Goal: Book appointment/travel/reservation

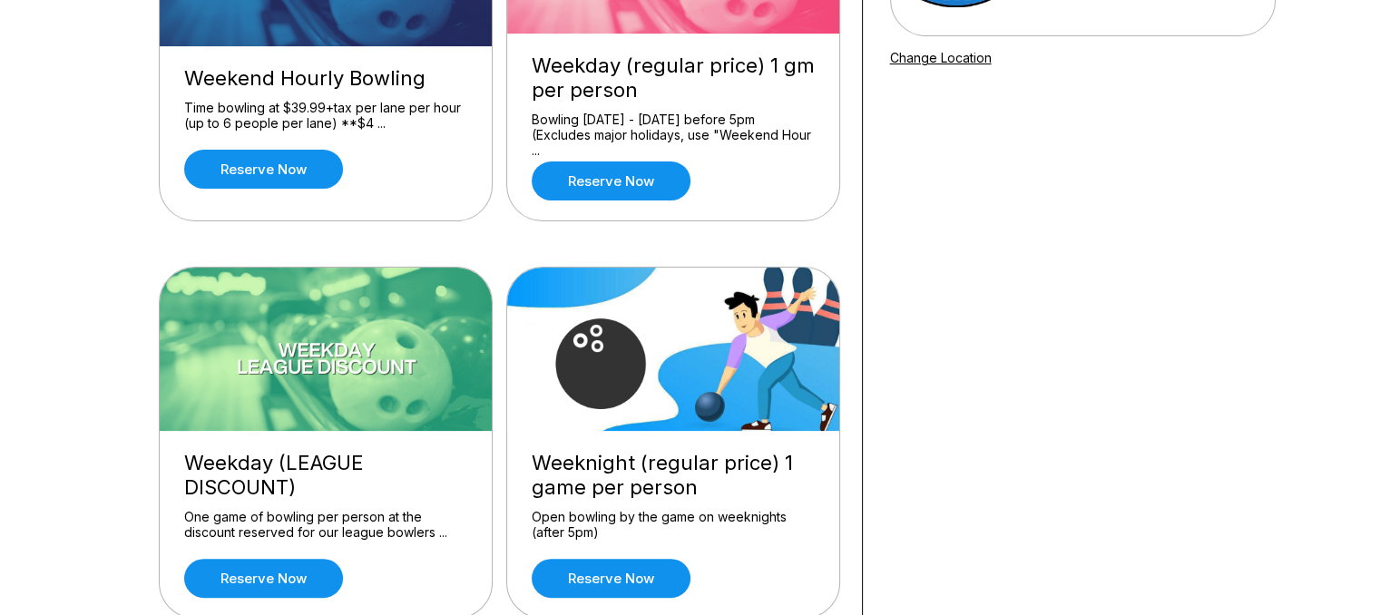
scroll to position [249, 0]
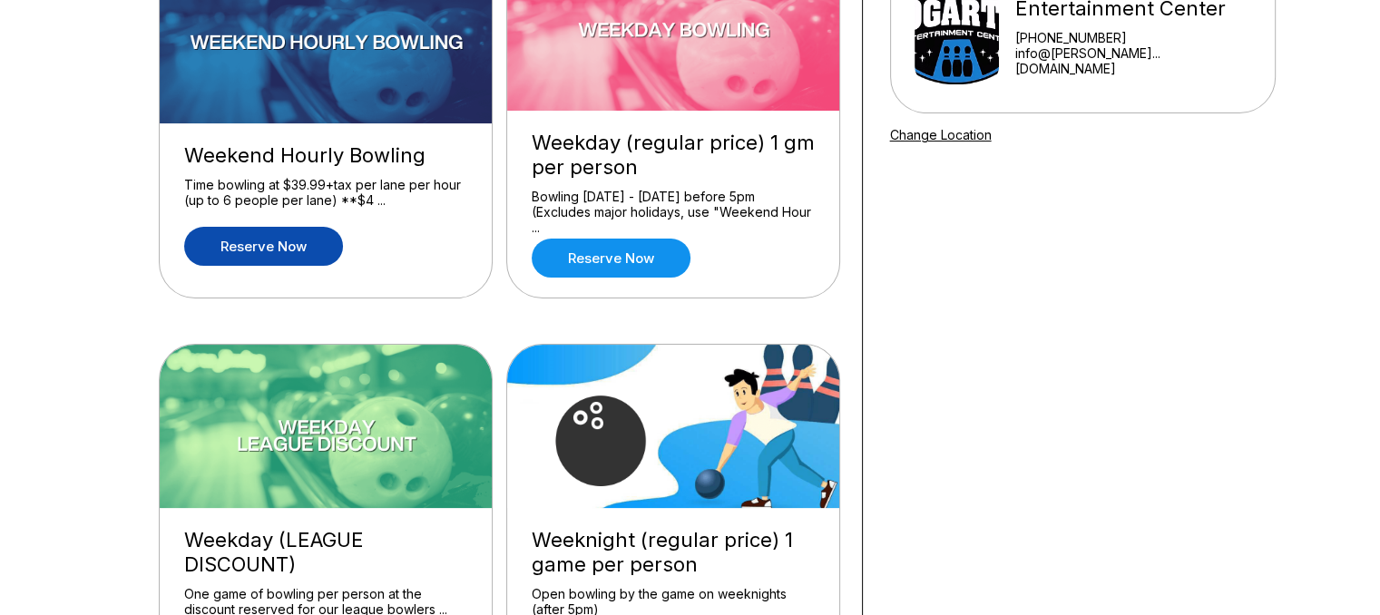
click at [245, 249] on link "Reserve now" at bounding box center [263, 246] width 159 height 39
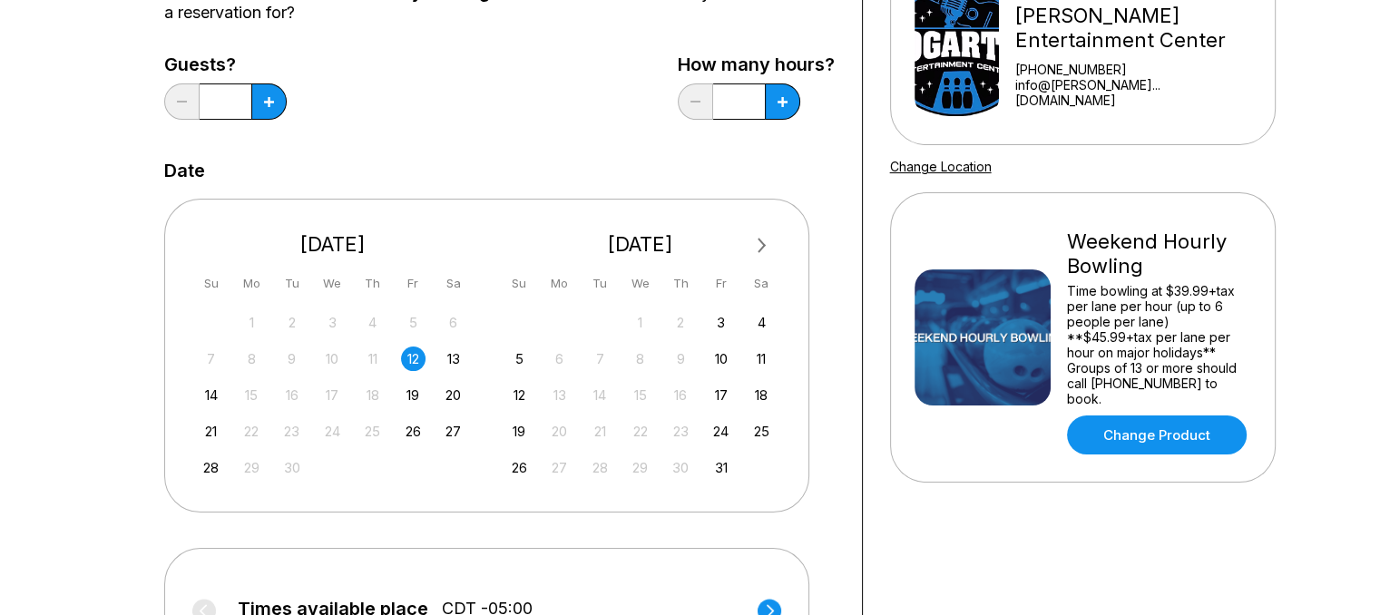
scroll to position [224, 0]
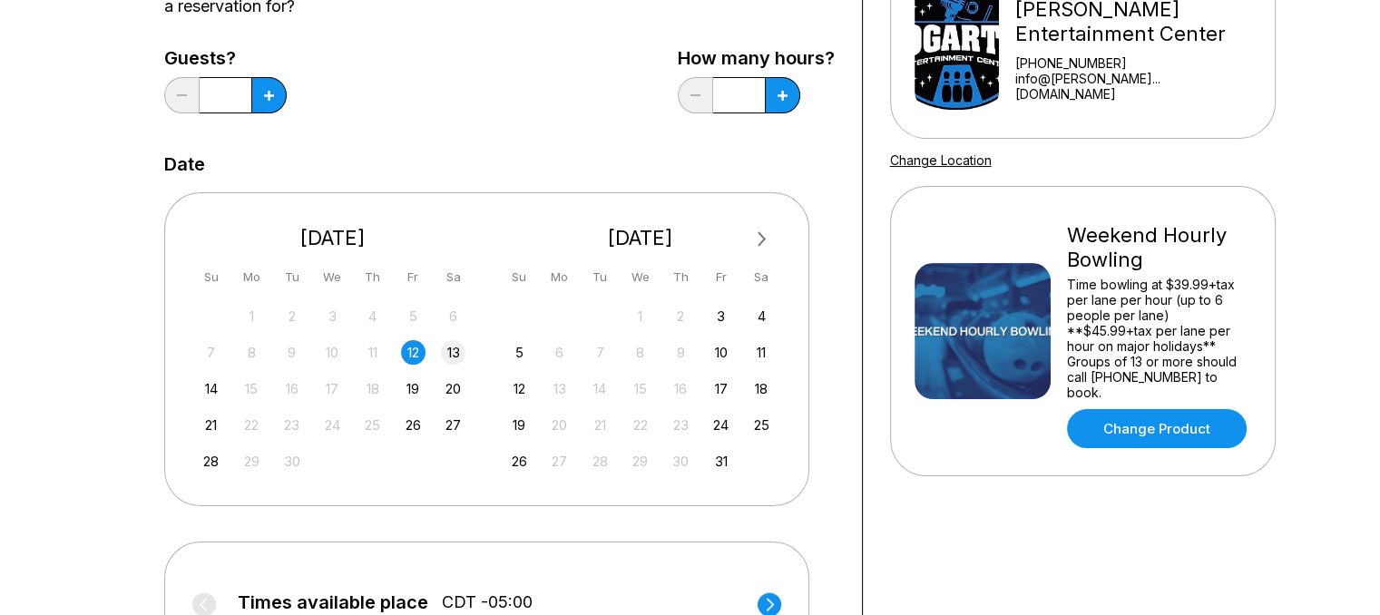
click at [454, 358] on div "13" at bounding box center [453, 352] width 24 height 24
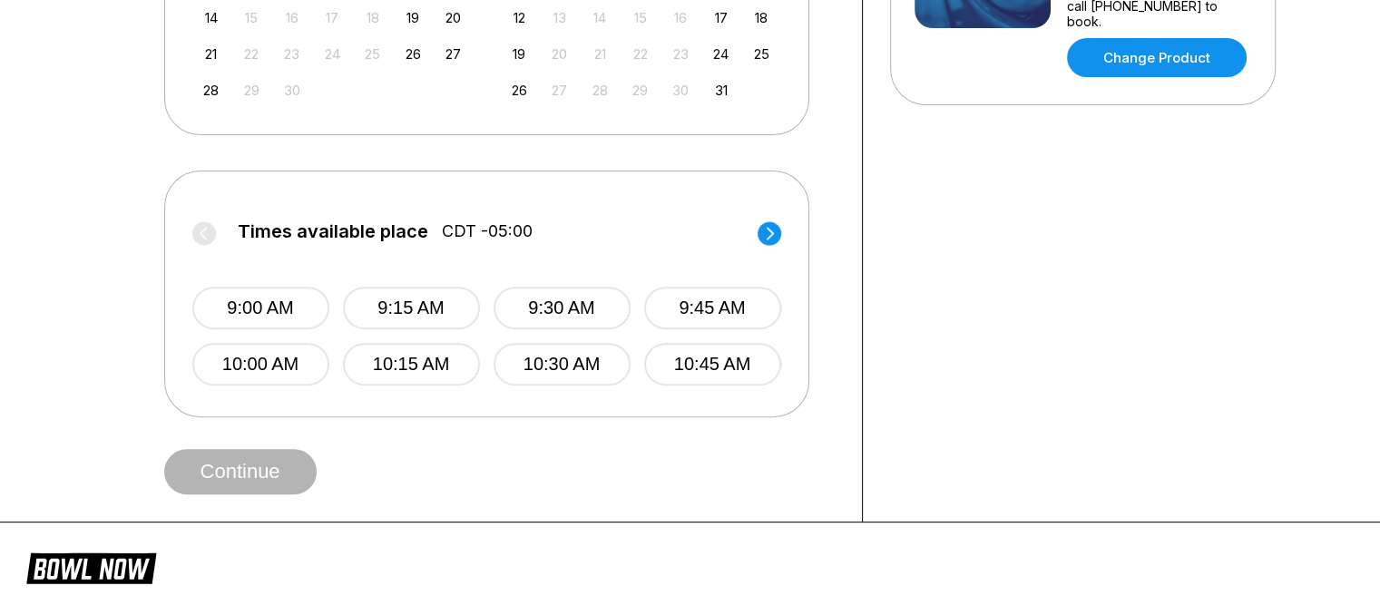
scroll to position [597, 0]
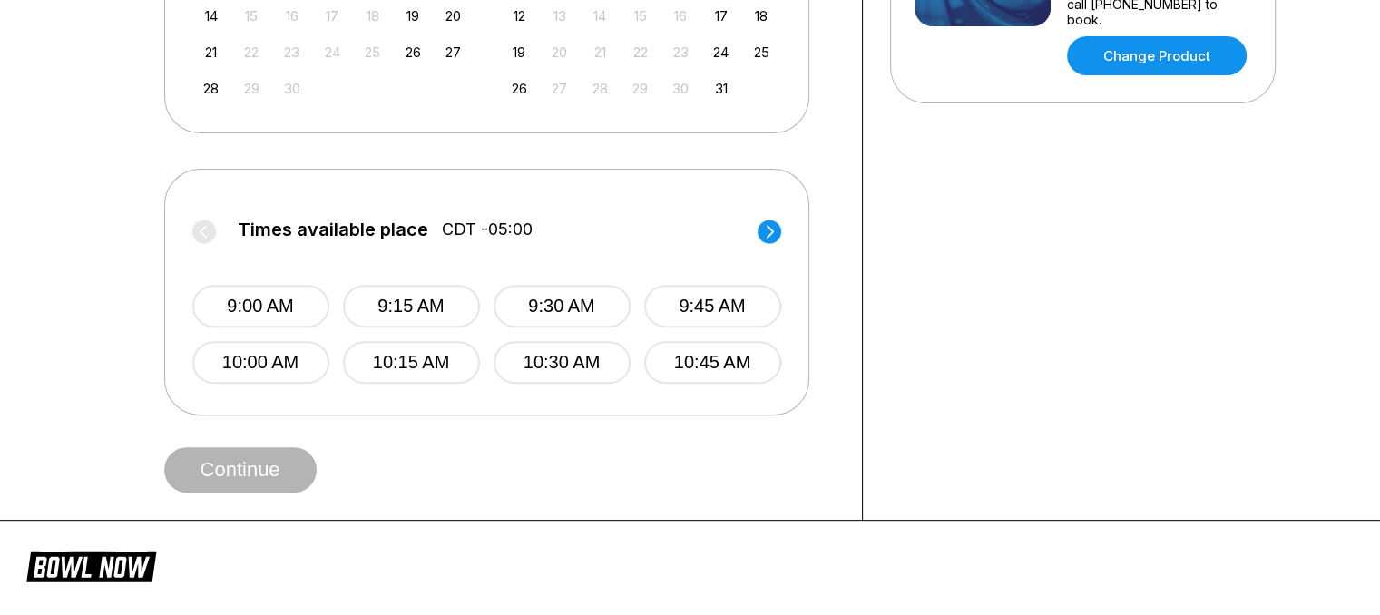
click at [767, 237] on circle at bounding box center [769, 232] width 24 height 24
click at [208, 222] on circle at bounding box center [204, 232] width 24 height 24
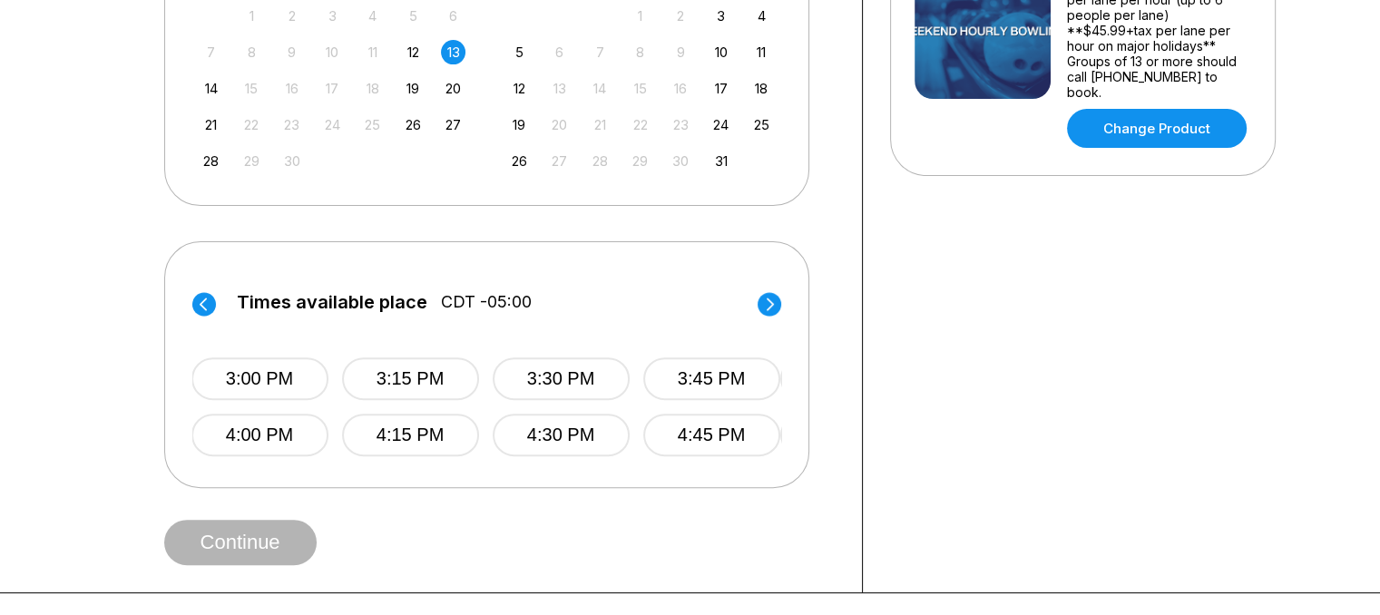
scroll to position [530, 0]
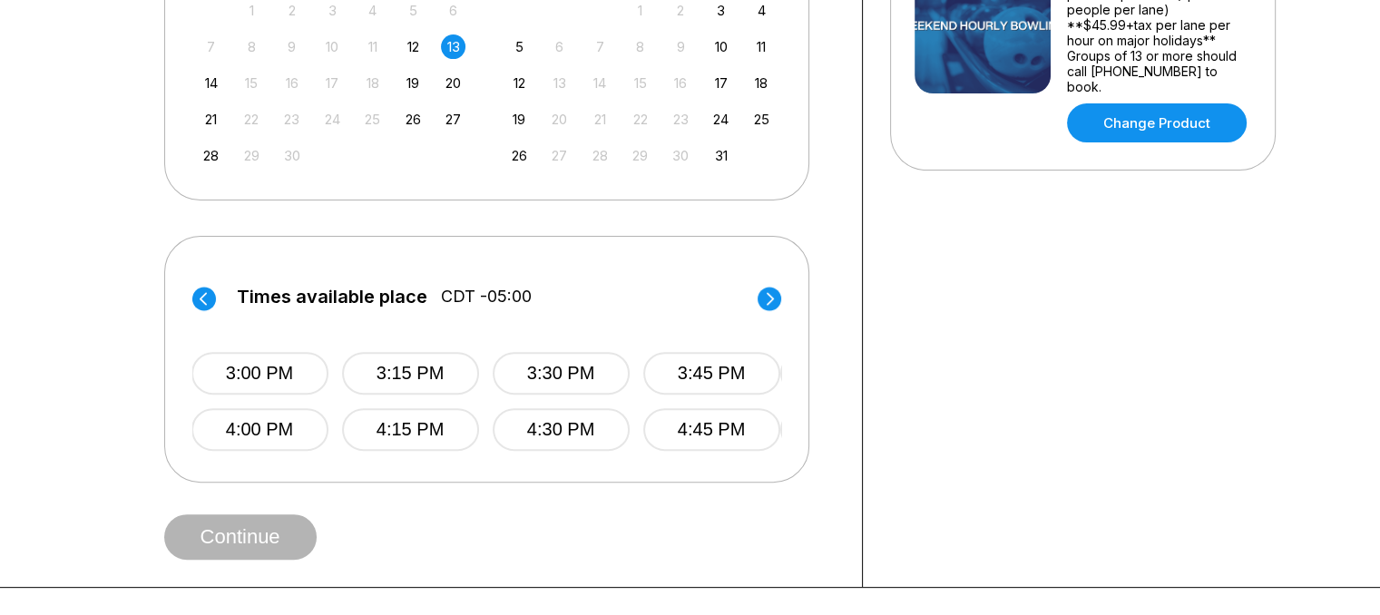
click at [772, 297] on icon at bounding box center [769, 298] width 7 height 13
click at [772, 297] on label "Times available place CDT -05:00" at bounding box center [484, 301] width 589 height 29
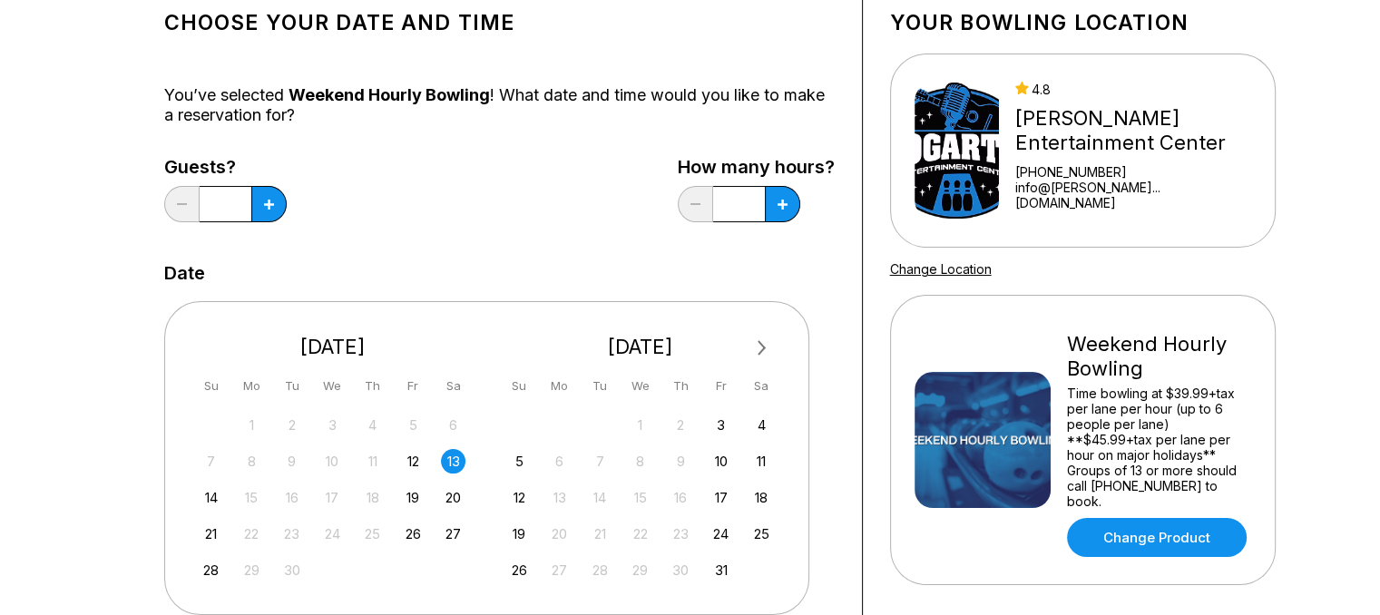
scroll to position [0, 0]
